Goal: Task Accomplishment & Management: Use online tool/utility

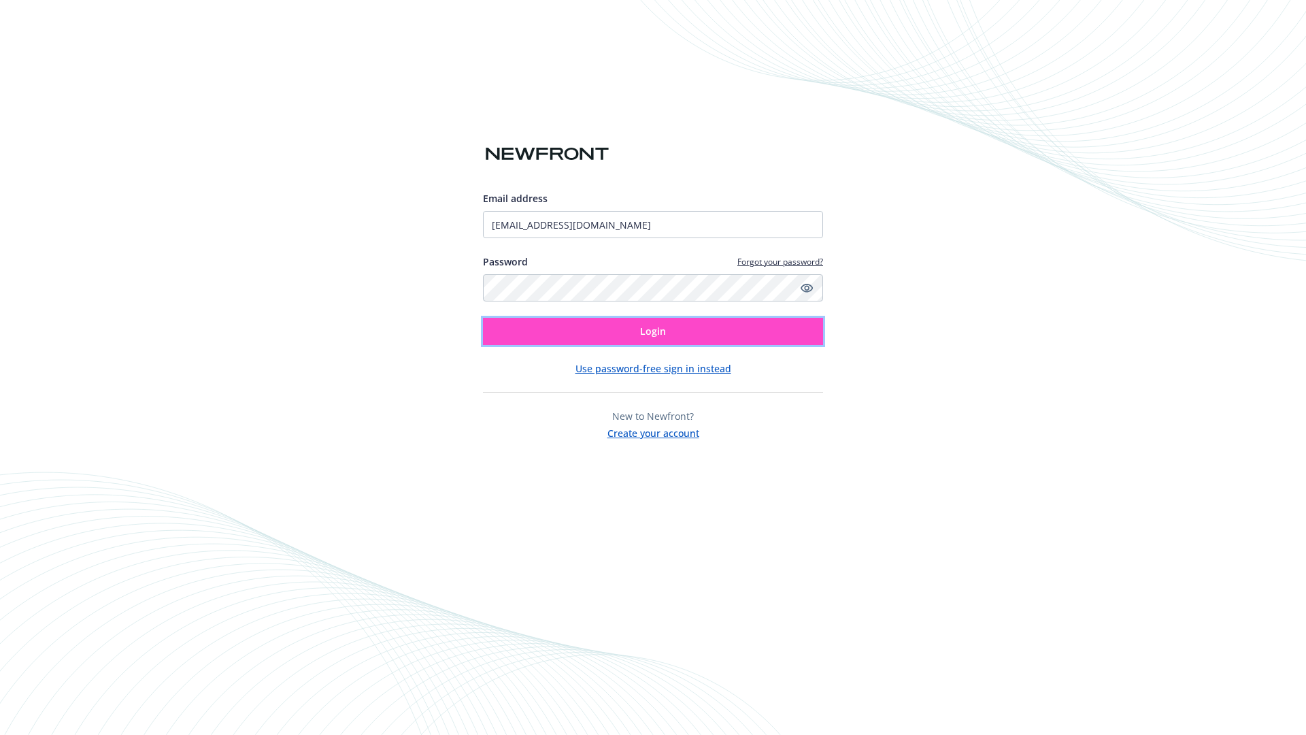
click at [653, 331] on span "Login" at bounding box center [653, 330] width 26 height 13
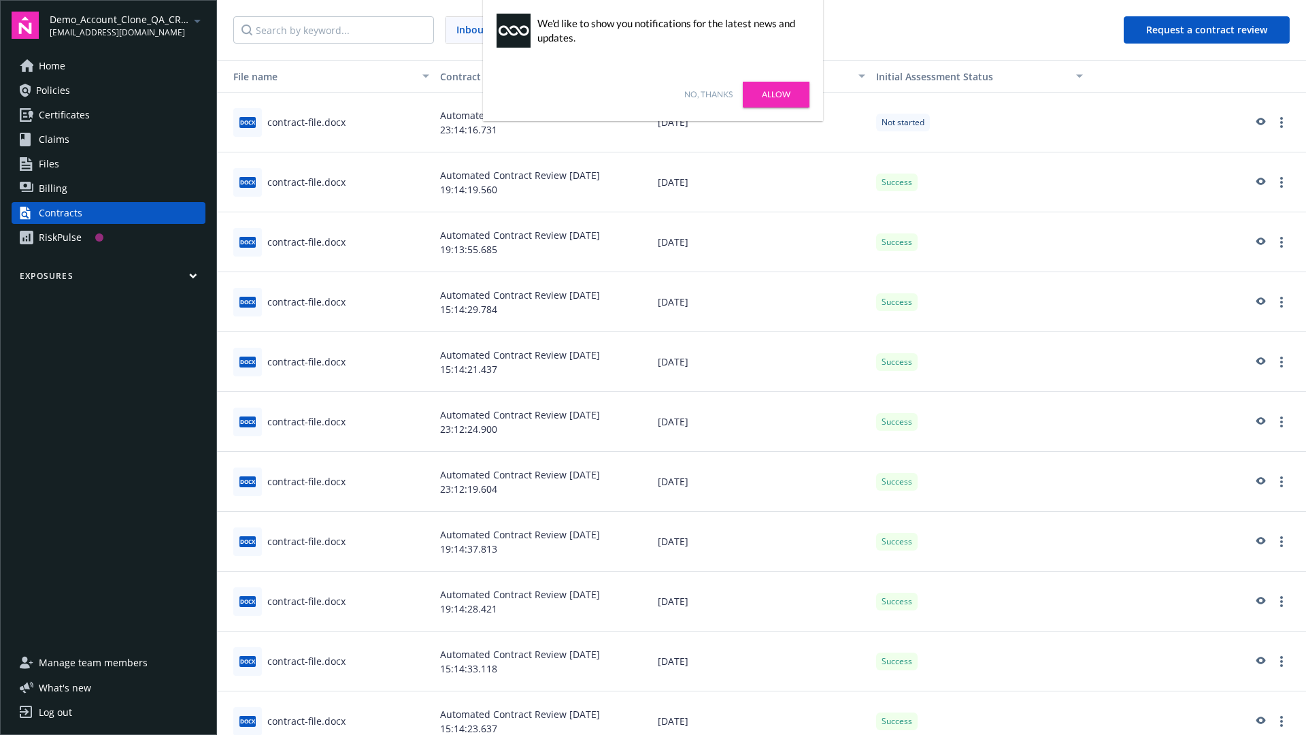
click at [708, 95] on link "No, thanks" at bounding box center [708, 94] width 48 height 12
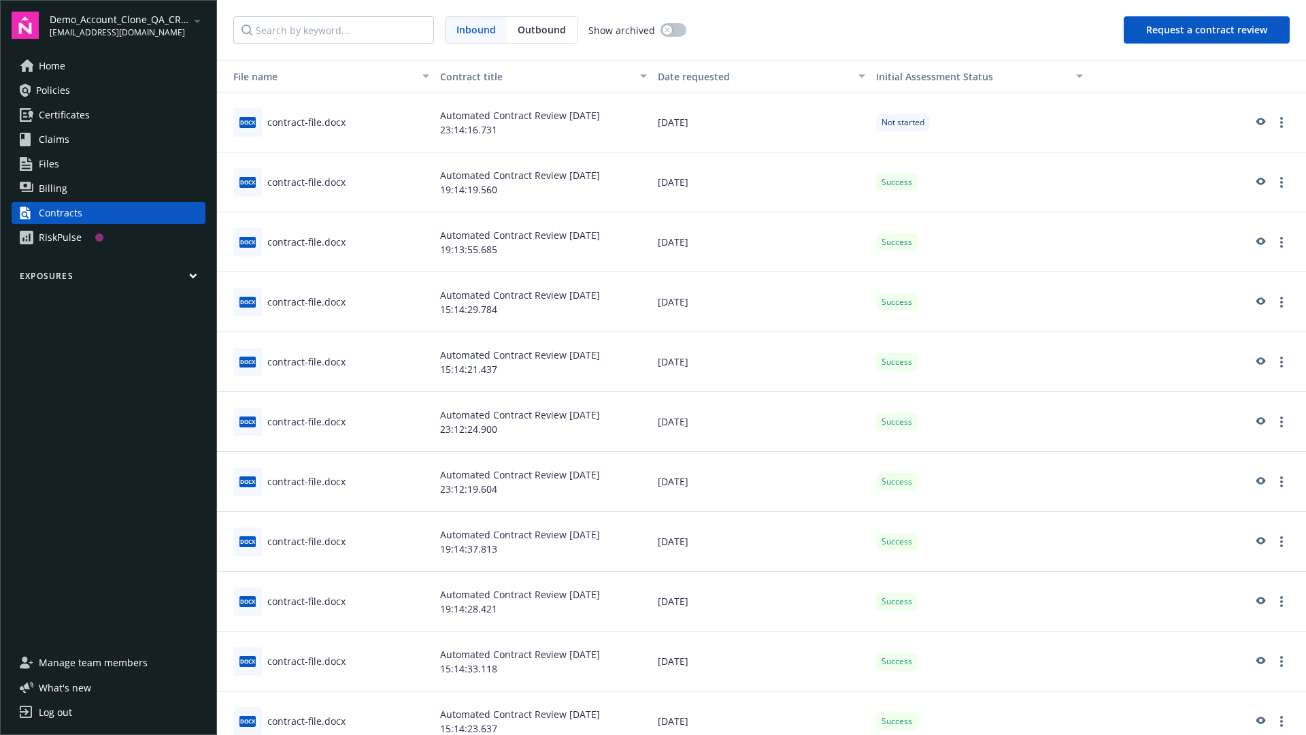
click at [1207, 30] on button "Request a contract review" at bounding box center [1207, 29] width 166 height 27
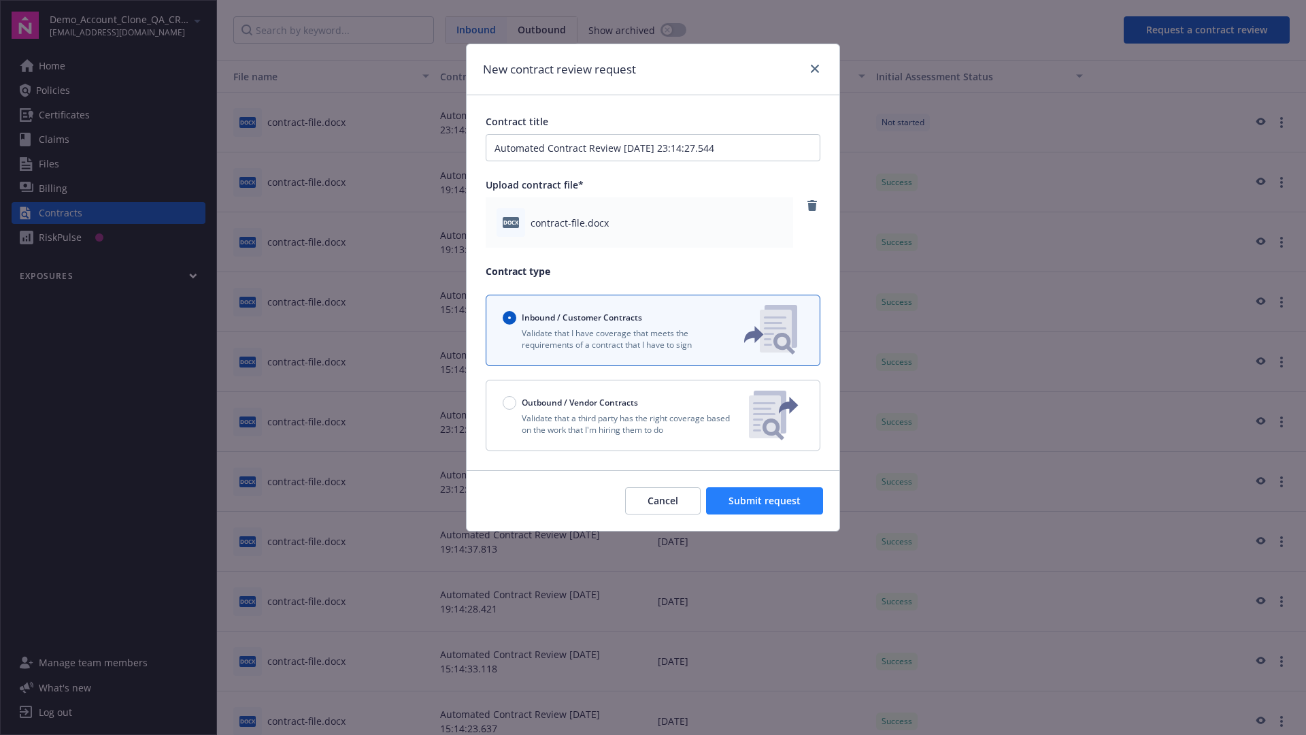
type input "Automated Contract Review [DATE] 23:14:27.544"
click at [765, 501] on span "Submit request" at bounding box center [764, 500] width 72 height 13
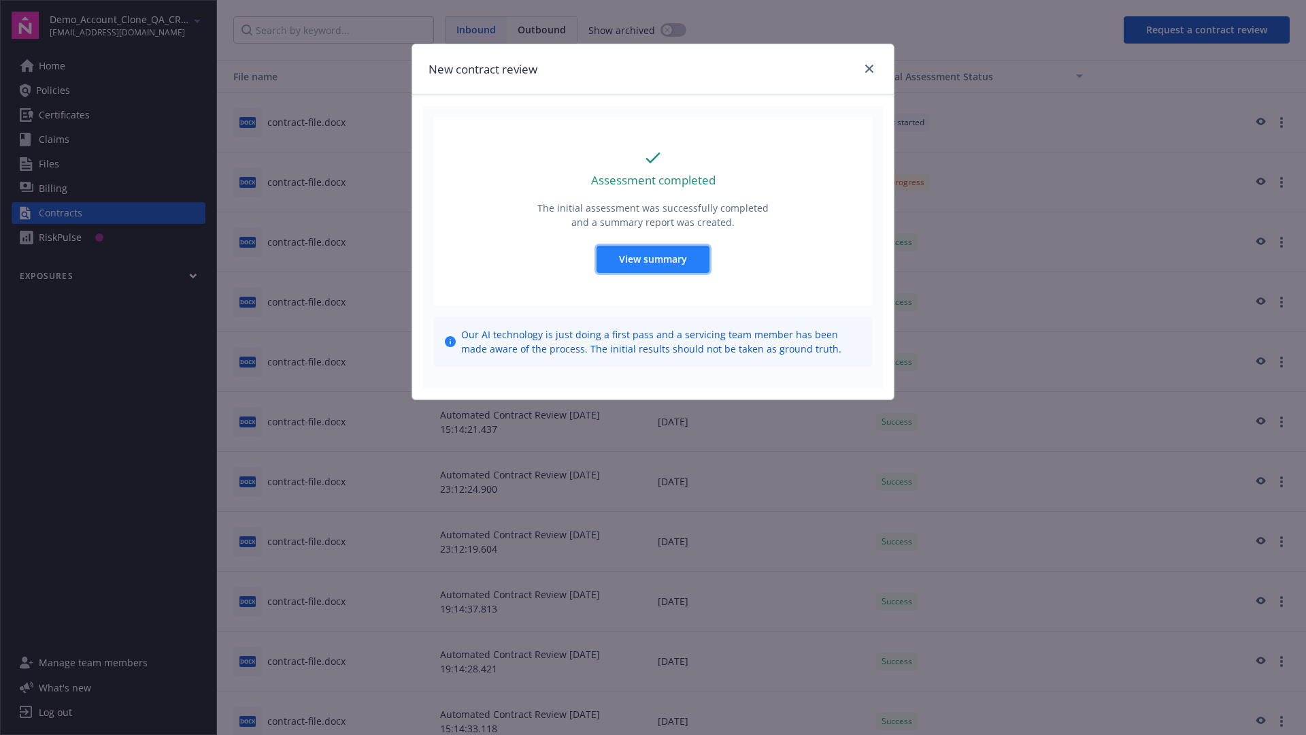
click at [652, 258] on span "View summary" at bounding box center [653, 258] width 68 height 13
